Goal: Answer question/provide support: Share knowledge or assist other users

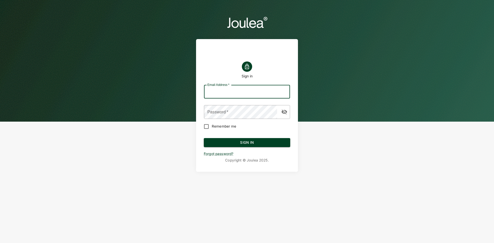
click at [249, 89] on input "Email Address   *" at bounding box center [247, 92] width 86 height 14
type input "[EMAIL_ADDRESS][DOMAIN_NAME]"
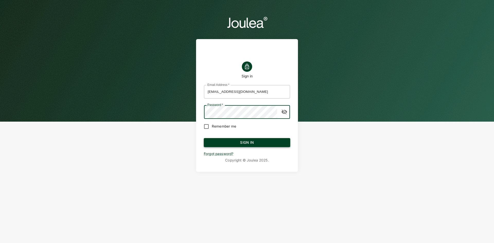
click at [247, 140] on button "Sign In" at bounding box center [247, 142] width 86 height 9
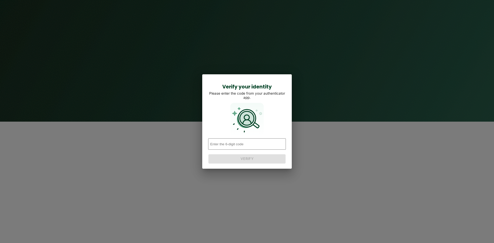
click at [247, 139] on input "number" at bounding box center [247, 143] width 78 height 11
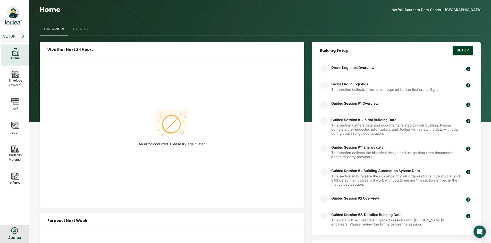
click at [9, 236] on div "Joulea" at bounding box center [14, 237] width 13 height 7
click at [14, 202] on icon at bounding box center [15, 201] width 8 height 8
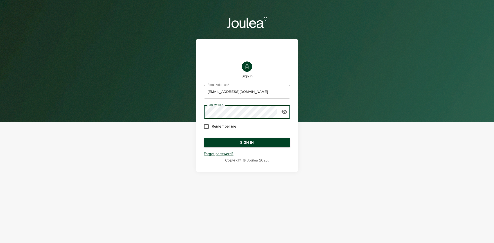
click at [258, 90] on input "[EMAIL_ADDRESS][DOMAIN_NAME]" at bounding box center [247, 92] width 86 height 14
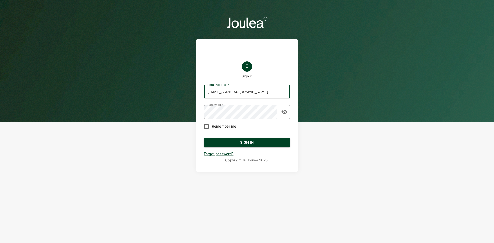
click at [258, 90] on input "[EMAIL_ADDRESS][DOMAIN_NAME]" at bounding box center [247, 92] width 86 height 14
type input "customersuccess@joulea.com"
click at [247, 141] on button "Sign In" at bounding box center [247, 142] width 86 height 9
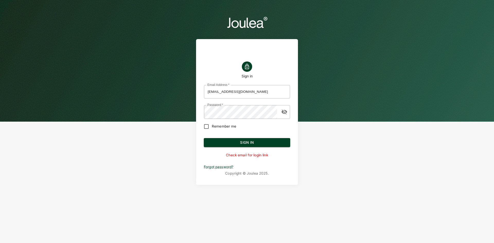
click at [263, 93] on input "customersuccess@joulea.com" at bounding box center [247, 92] width 86 height 14
click at [269, 91] on input "customersuccess@joulea.com" at bounding box center [247, 92] width 86 height 14
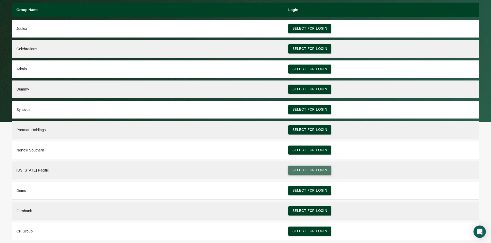
click at [304, 172] on button "Select for login" at bounding box center [309, 170] width 43 height 9
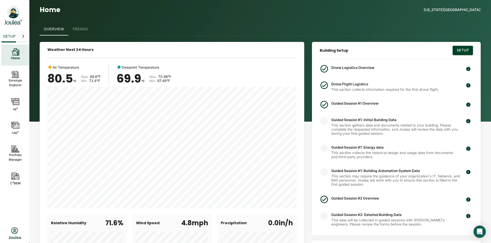
click at [24, 35] on icon "button" at bounding box center [23, 36] width 6 height 4
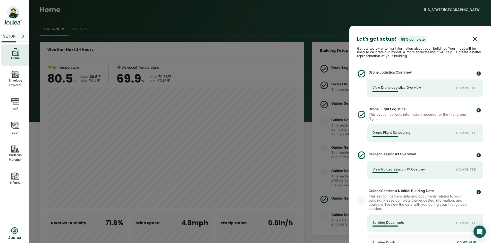
click at [471, 39] on icon "button" at bounding box center [475, 39] width 8 height 8
